Goal: Feedback & Contribution: Leave review/rating

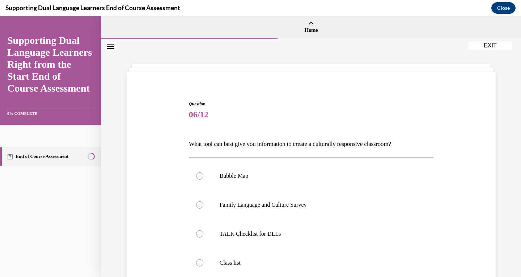
click at [0, 97] on div "Navigation menu" at bounding box center [50, 70] width 101 height 109
click at [112, 83] on div "Question 06/12 What tool can best give you information to create a culturally r…" at bounding box center [311, 210] width 420 height 342
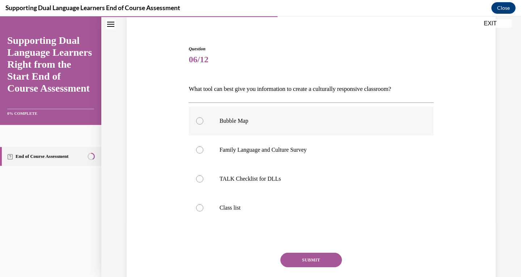
scroll to position [56, 0]
click at [197, 152] on div at bounding box center [199, 148] width 7 height 7
click at [197, 152] on input "Family Language and Culture Survey" at bounding box center [199, 148] width 7 height 7
radio input "true"
click at [309, 255] on button "SUBMIT" at bounding box center [310, 259] width 61 height 14
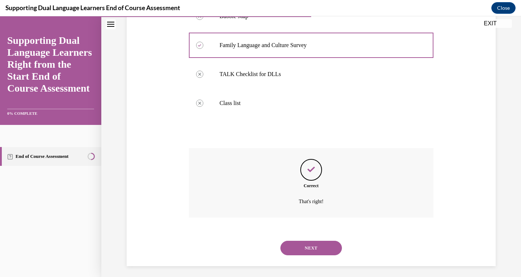
scroll to position [163, 0]
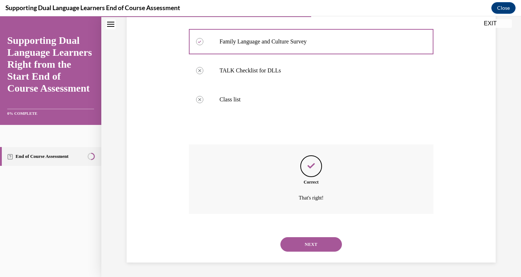
click at [312, 248] on button "NEXT" at bounding box center [310, 244] width 61 height 14
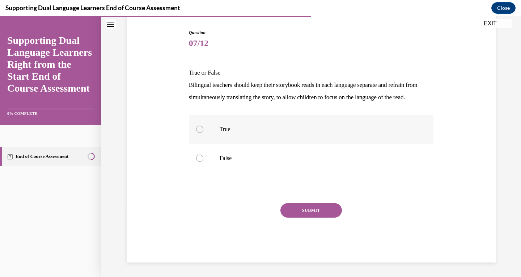
click at [225, 130] on p "True" at bounding box center [318, 129] width 196 height 7
click at [203, 130] on input "True" at bounding box center [199, 129] width 7 height 7
radio input "true"
click at [310, 204] on div "Question 07/12 True or False Bilingual teachers should keep their storybook rea…" at bounding box center [311, 145] width 245 height 233
click at [311, 214] on button "SUBMIT" at bounding box center [310, 210] width 61 height 14
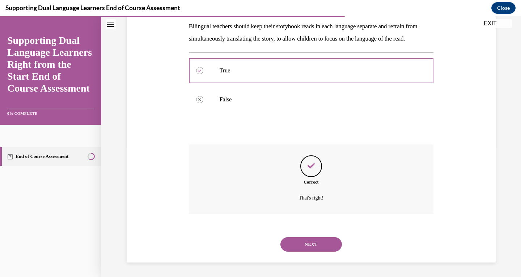
scroll to position [142, 0]
click at [311, 243] on button "NEXT" at bounding box center [310, 244] width 61 height 14
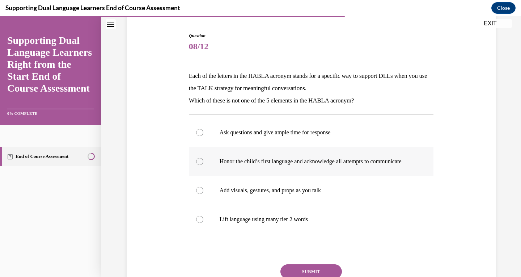
scroll to position [68, 0]
click at [196, 222] on div at bounding box center [199, 218] width 7 height 7
click at [196, 222] on input "Lift language using many tier 2 words" at bounding box center [199, 218] width 7 height 7
radio input "true"
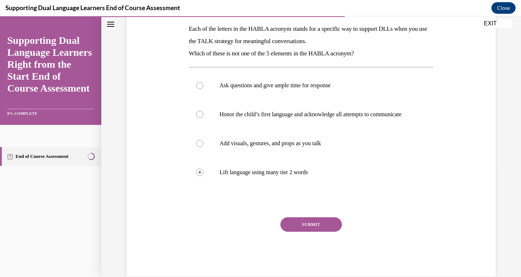
scroll to position [136, 0]
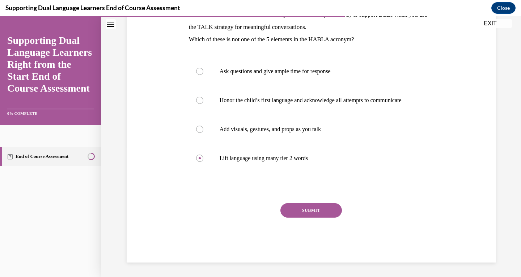
click at [310, 206] on button "SUBMIT" at bounding box center [310, 210] width 61 height 14
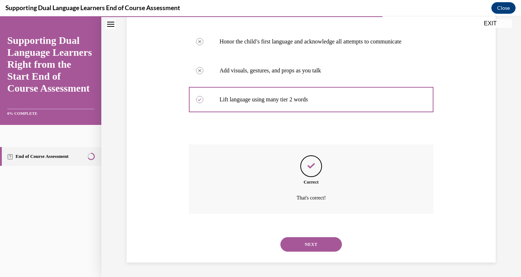
scroll to position [195, 0]
click at [312, 242] on button "NEXT" at bounding box center [310, 244] width 61 height 14
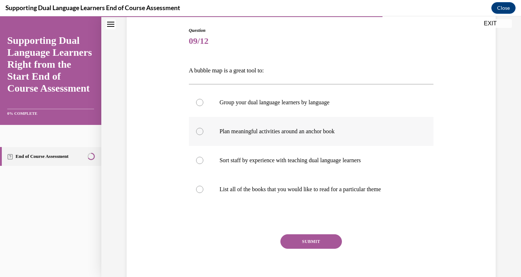
scroll to position [76, 0]
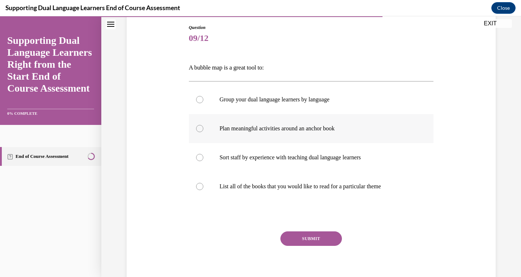
click at [196, 129] on div at bounding box center [199, 128] width 7 height 7
click at [196, 129] on input "Plan meaningful activities around an anchor book" at bounding box center [199, 128] width 7 height 7
radio input "true"
click at [316, 235] on button "SUBMIT" at bounding box center [310, 238] width 61 height 14
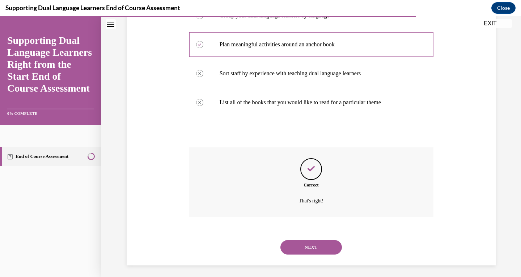
scroll to position [163, 0]
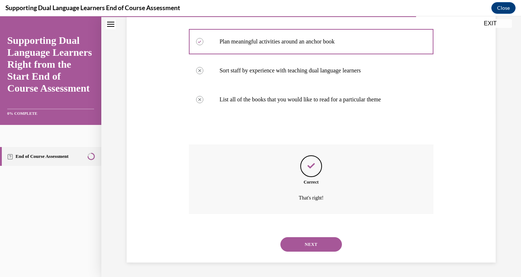
click at [315, 243] on button "NEXT" at bounding box center [310, 244] width 61 height 14
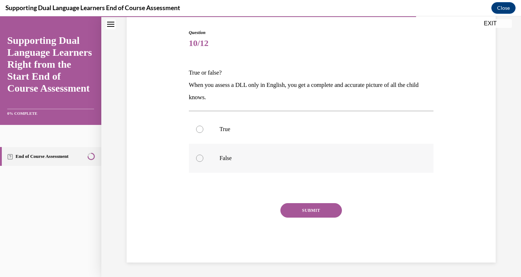
click at [198, 159] on div at bounding box center [199, 157] width 7 height 7
click at [198, 159] on input "False" at bounding box center [199, 157] width 7 height 7
radio input "true"
click at [303, 211] on button "SUBMIT" at bounding box center [310, 210] width 61 height 14
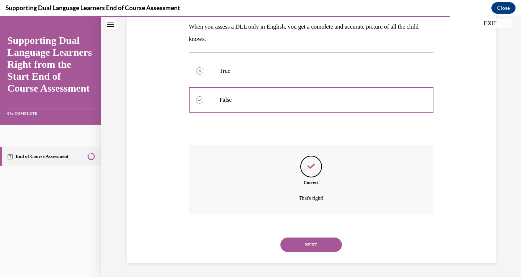
scroll to position [130, 0]
click at [307, 241] on button "NEXT" at bounding box center [310, 244] width 61 height 14
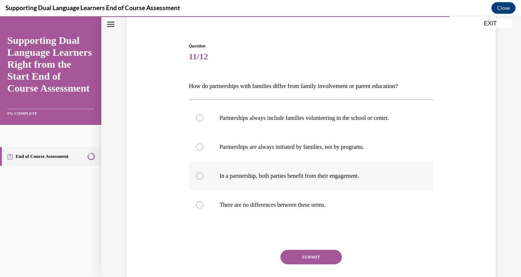
scroll to position [59, 0]
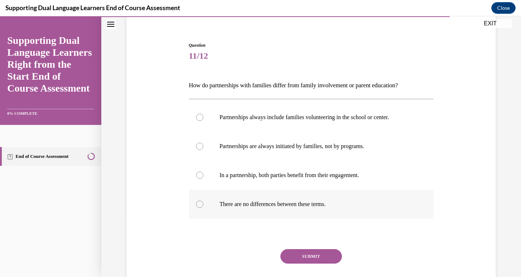
click at [197, 201] on div at bounding box center [199, 203] width 7 height 7
click at [197, 201] on input "There are no differences between these terms." at bounding box center [199, 203] width 7 height 7
radio input "true"
click at [299, 252] on button "SUBMIT" at bounding box center [310, 256] width 61 height 14
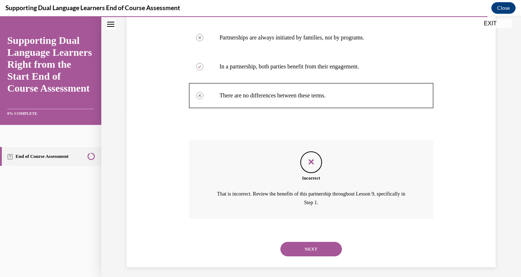
scroll to position [171, 0]
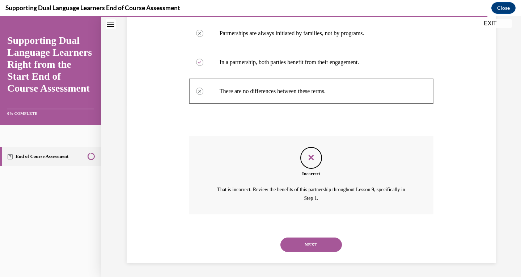
click at [317, 245] on button "NEXT" at bounding box center [310, 244] width 61 height 14
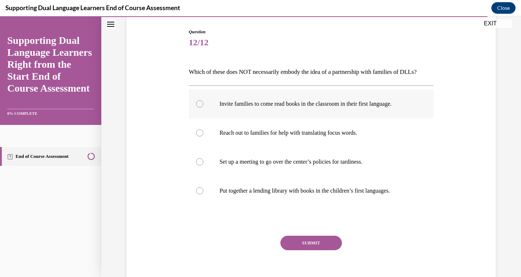
scroll to position [72, 0]
click at [196, 165] on div at bounding box center [199, 161] width 7 height 7
click at [196, 165] on input "Set up a meeting to go over the center’s policies for tardiness." at bounding box center [199, 161] width 7 height 7
radio input "true"
click at [296, 250] on button "SUBMIT" at bounding box center [310, 242] width 61 height 14
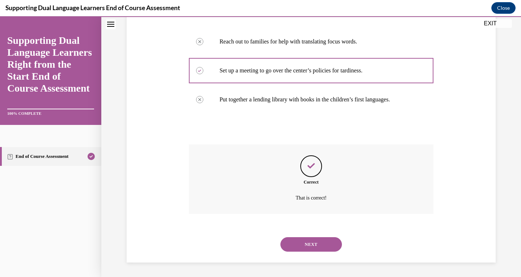
scroll to position [175, 0]
click at [313, 243] on button "NEXT" at bounding box center [310, 244] width 61 height 14
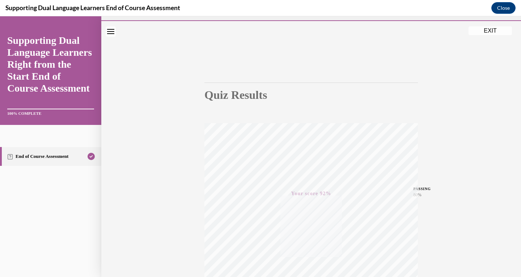
scroll to position [15, 0]
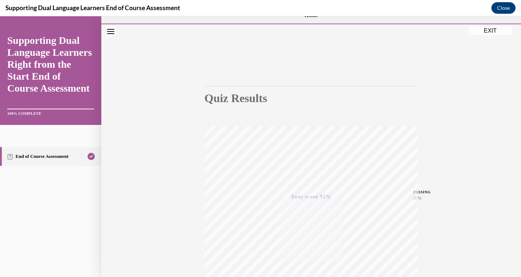
click at [488, 32] on button "EXIT" at bounding box center [489, 30] width 43 height 9
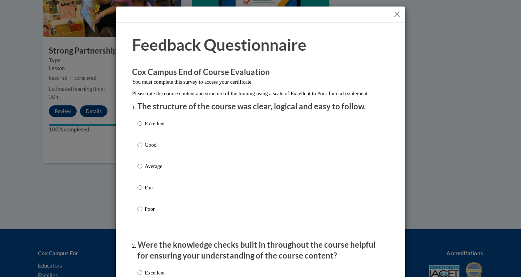
click at [138, 127] on input "Excellent" at bounding box center [139, 123] width 5 height 8
radio input "true"
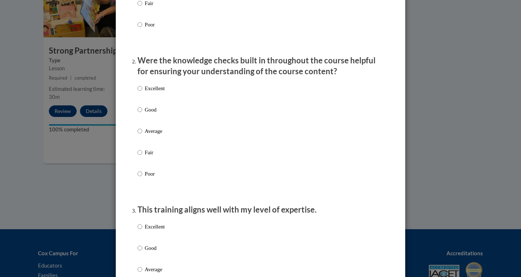
scroll to position [199, 0]
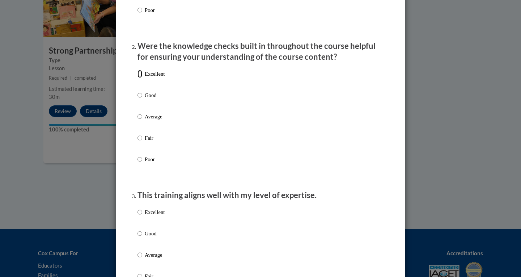
click at [138, 78] on input "Excellent" at bounding box center [139, 74] width 5 height 8
radio input "true"
click at [137, 216] on input "Excellent" at bounding box center [139, 212] width 5 height 8
radio input "true"
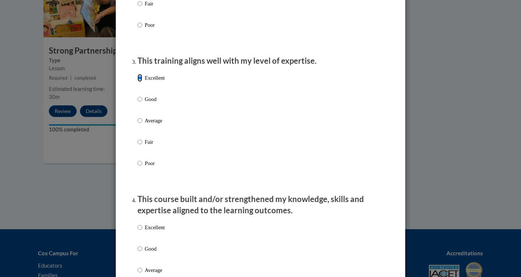
scroll to position [334, 0]
click at [145, 230] on p "Excellent" at bounding box center [155, 226] width 20 height 8
click at [142, 230] on input "Excellent" at bounding box center [139, 226] width 5 height 8
radio input "true"
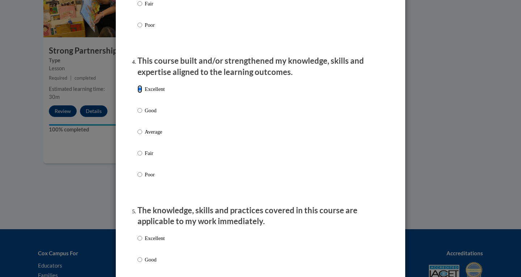
scroll to position [476, 0]
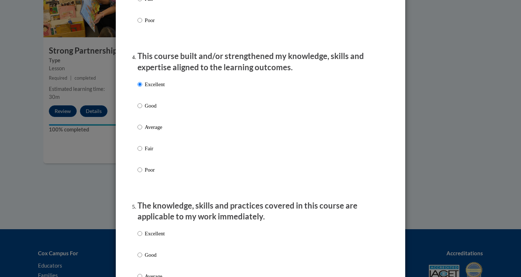
click at [158, 237] on p "Excellent" at bounding box center [155, 233] width 20 height 8
click at [142, 237] on input "Excellent" at bounding box center [139, 233] width 5 height 8
radio input "true"
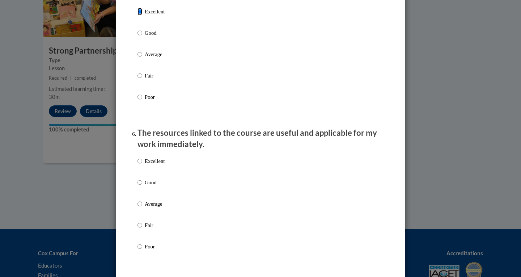
scroll to position [698, 0]
click at [139, 165] on input "Excellent" at bounding box center [139, 161] width 5 height 8
radio input "true"
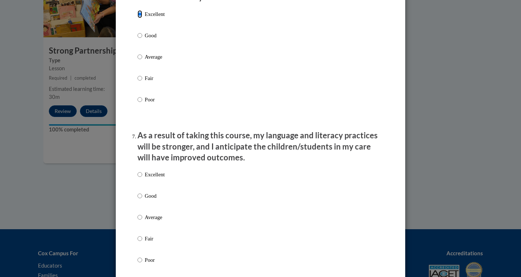
scroll to position [845, 0]
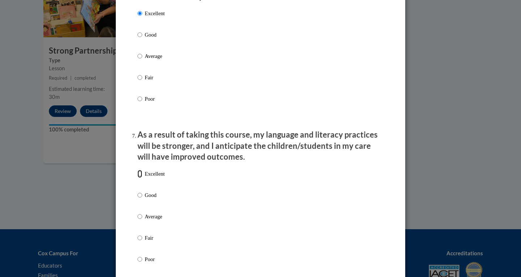
click at [138, 178] on input "Excellent" at bounding box center [139, 174] width 5 height 8
radio input "true"
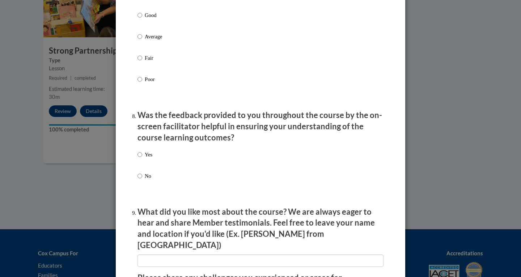
scroll to position [1027, 0]
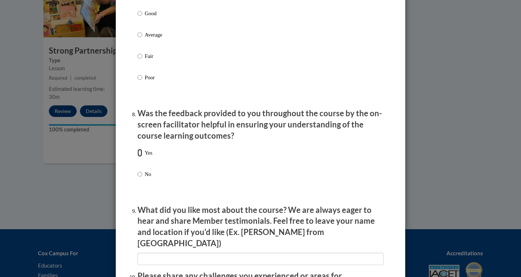
click at [138, 157] on input "Yes" at bounding box center [139, 153] width 5 height 8
radio input "true"
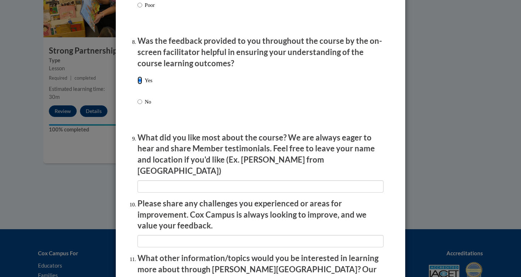
scroll to position [1130, 0]
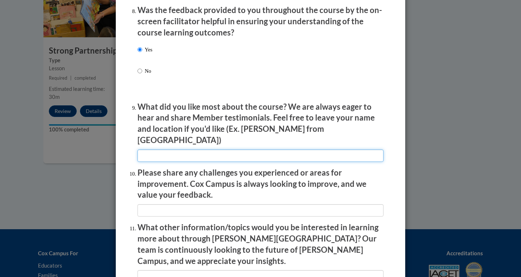
click at [175, 152] on input "textbox" at bounding box center [260, 155] width 246 height 12
type input "the content and the easy of the videos"
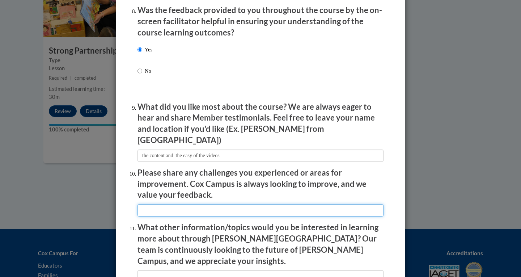
click at [180, 205] on input "textbox" at bounding box center [260, 210] width 246 height 12
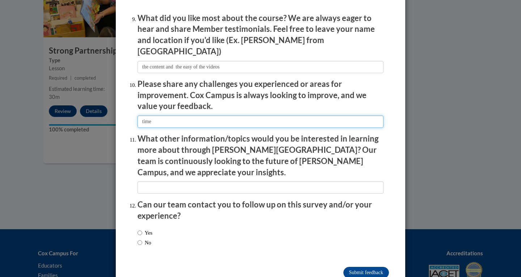
scroll to position [1228, 0]
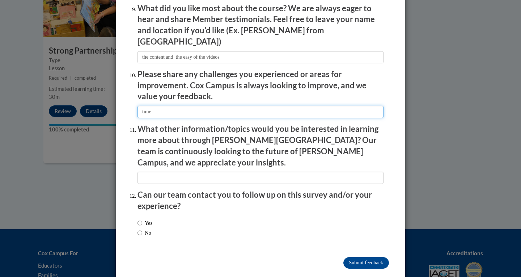
type input "time"
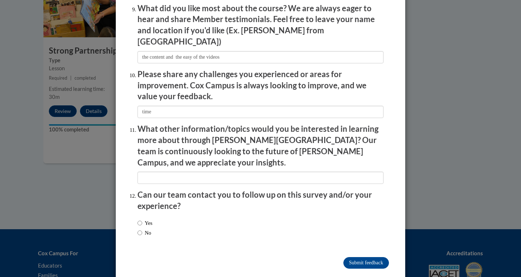
click at [144, 229] on label "No" at bounding box center [144, 233] width 14 height 8
click at [142, 229] on input "No" at bounding box center [139, 233] width 5 height 8
radio input "true"
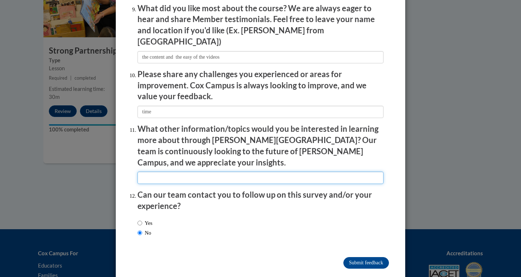
click at [156, 171] on input "textbox" at bounding box center [260, 177] width 246 height 12
type input "n"
type input "autism"
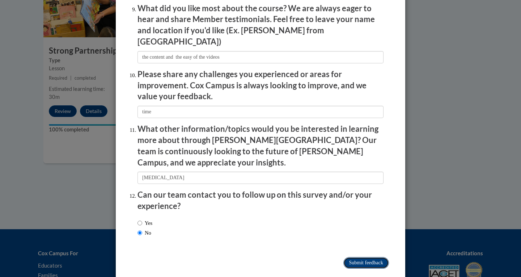
click at [343, 257] on input "Submit feedback" at bounding box center [366, 263] width 46 height 12
